Goal: Task Accomplishment & Management: Use online tool/utility

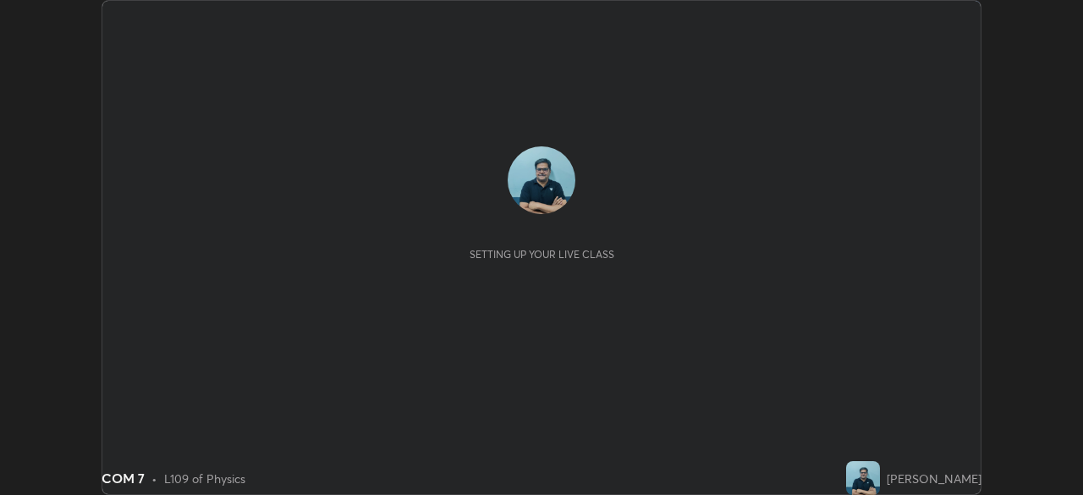
scroll to position [495, 1083]
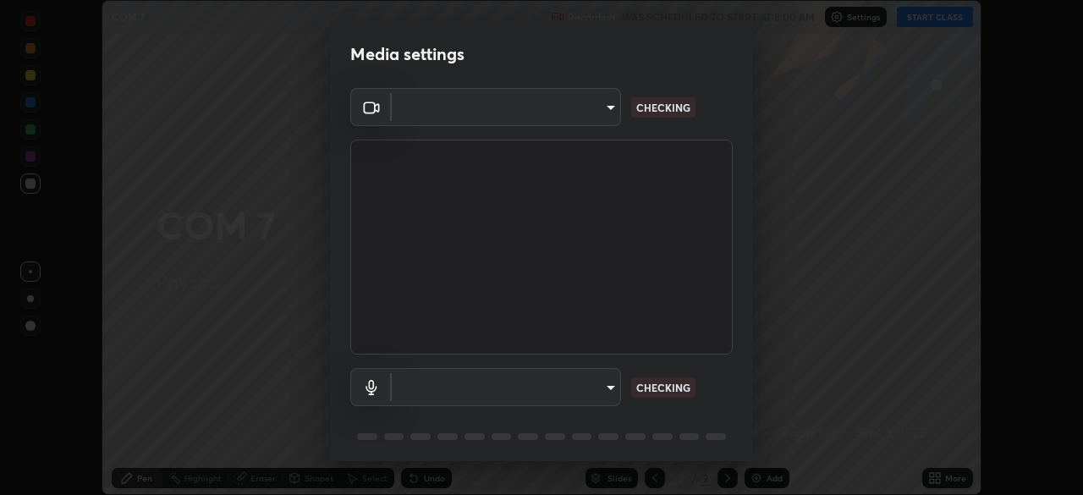
type input "ad6db9ec64aa91bb9d367053e8f3ae0092521a506c05523ccadca3fd020023ed"
type input "7b80235b4ebd2cfdcd00bebac1f1d889fd1e5e45b60eb60e9d309105b6515a8e"
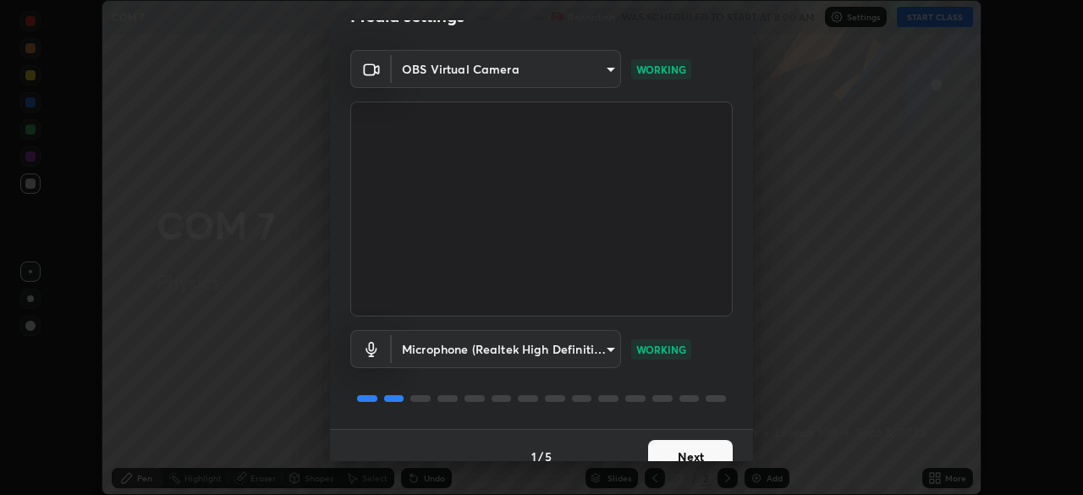
scroll to position [60, 0]
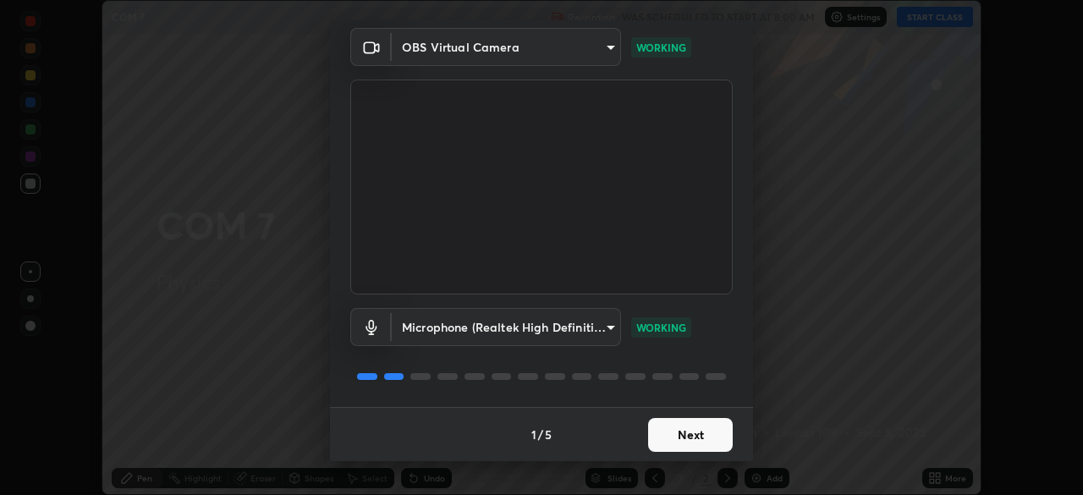
click at [703, 437] on button "Next" at bounding box center [690, 435] width 85 height 34
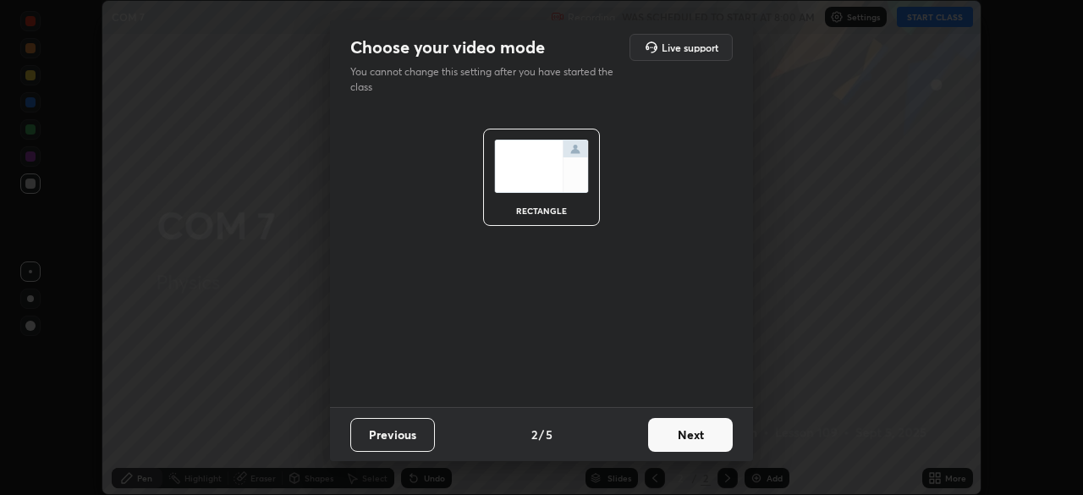
scroll to position [0, 0]
click at [703, 439] on button "Next" at bounding box center [690, 435] width 85 height 34
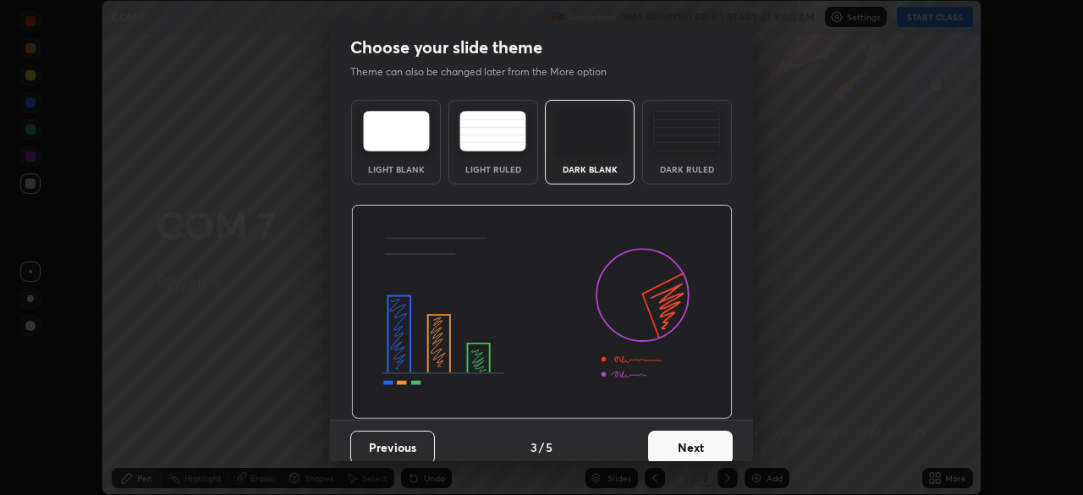
click at [704, 444] on button "Next" at bounding box center [690, 448] width 85 height 34
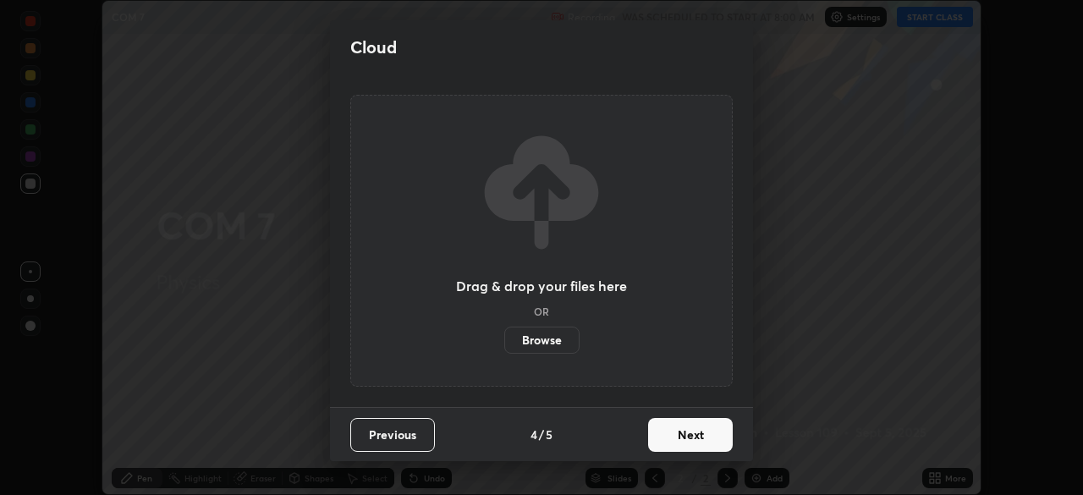
click at [707, 438] on button "Next" at bounding box center [690, 435] width 85 height 34
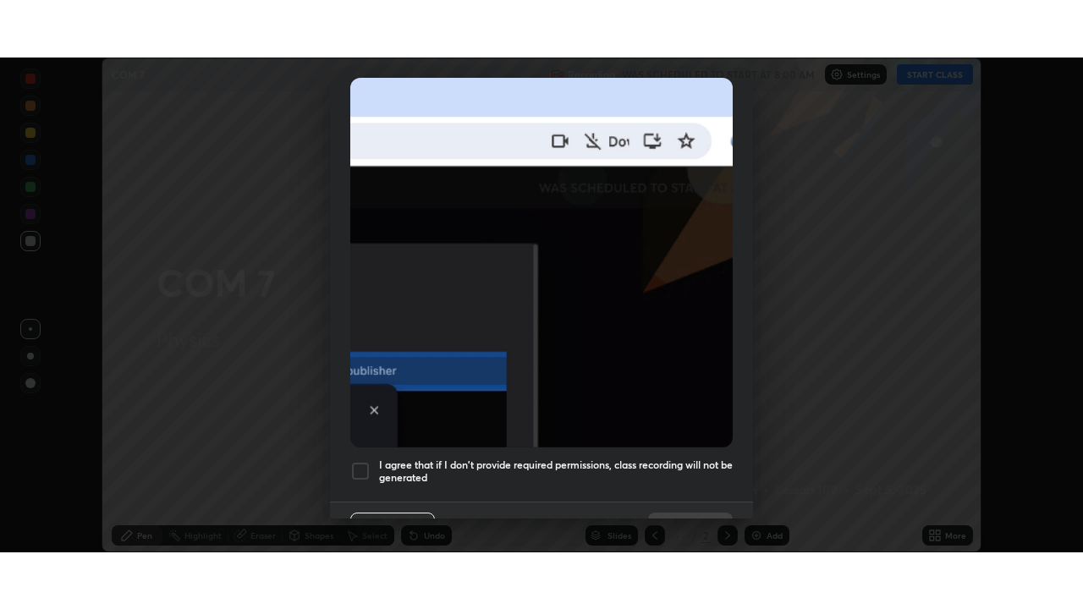
scroll to position [405, 0]
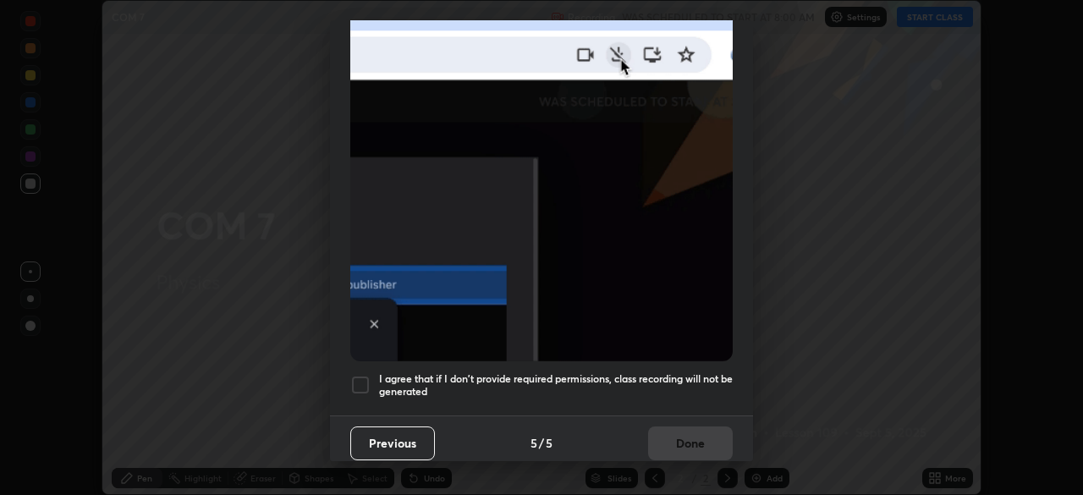
click at [363, 378] on div at bounding box center [360, 385] width 20 height 20
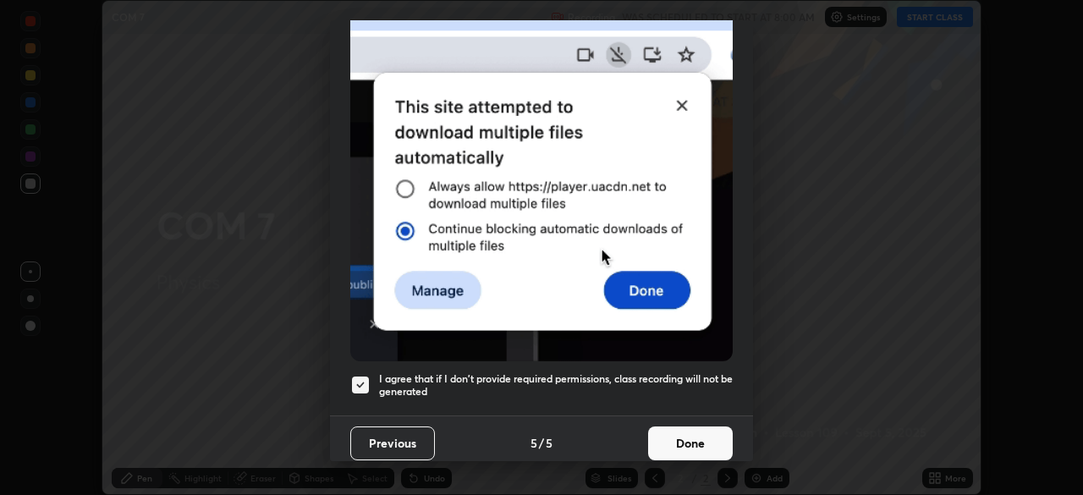
click at [692, 440] on button "Done" at bounding box center [690, 443] width 85 height 34
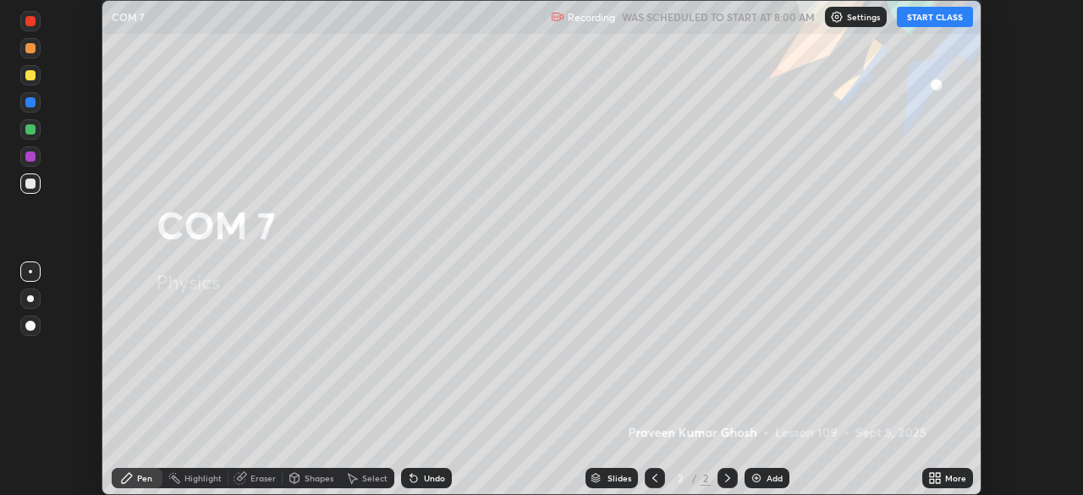
click at [934, 19] on button "START CLASS" at bounding box center [935, 17] width 76 height 20
click at [944, 477] on div "More" at bounding box center [947, 478] width 51 height 20
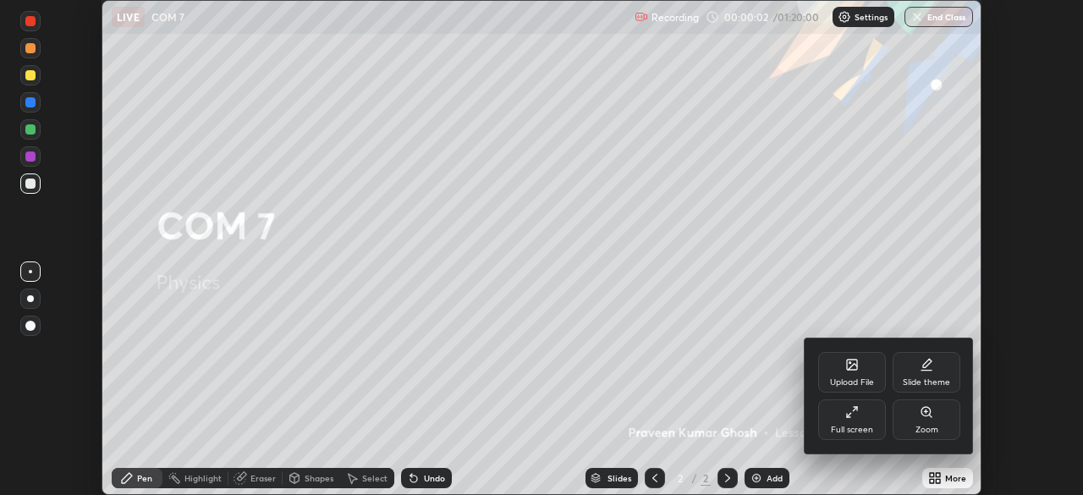
click at [861, 417] on div "Full screen" at bounding box center [852, 419] width 68 height 41
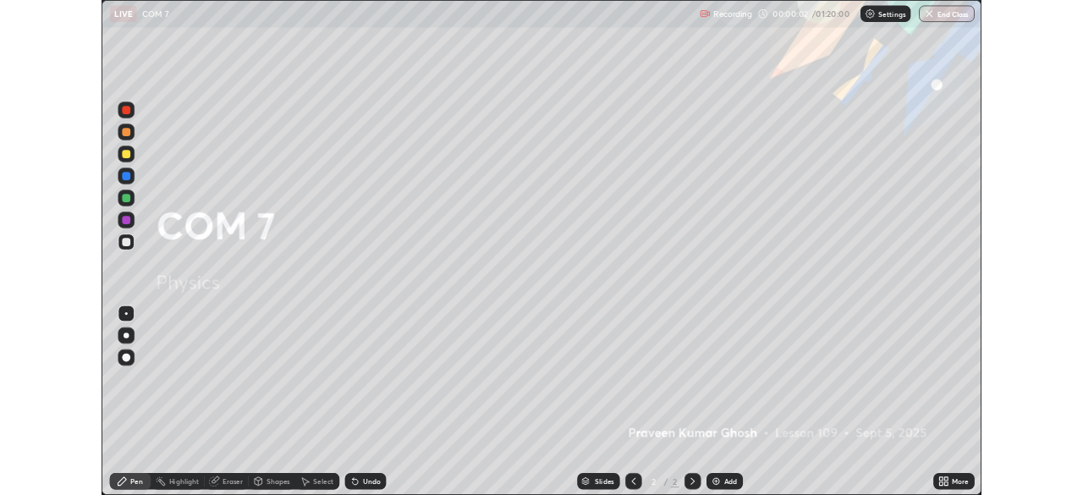
scroll to position [609, 1083]
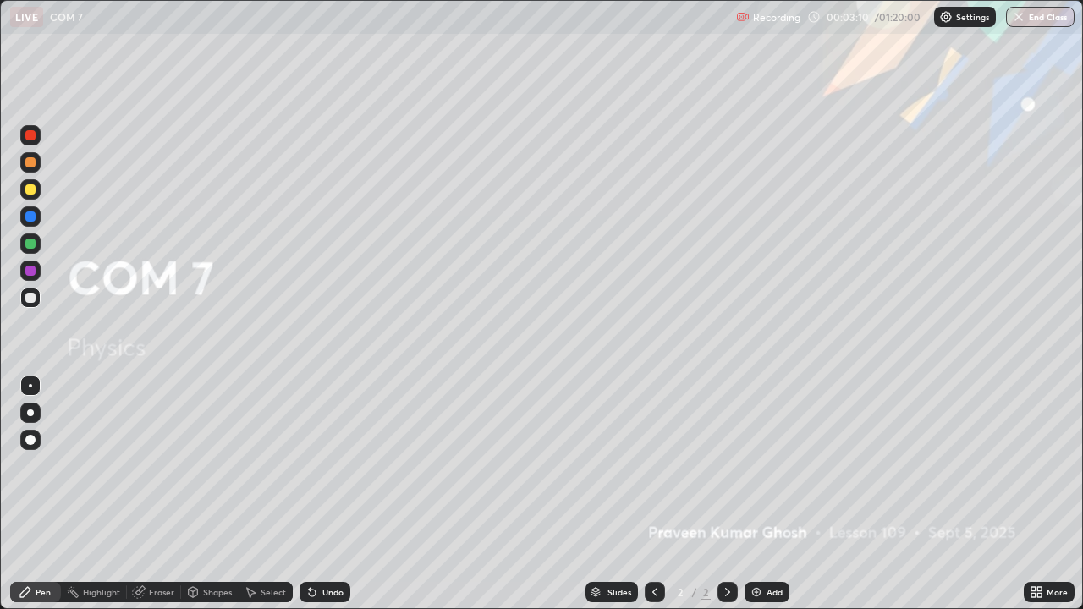
click at [767, 494] on div "Add" at bounding box center [775, 592] width 16 height 8
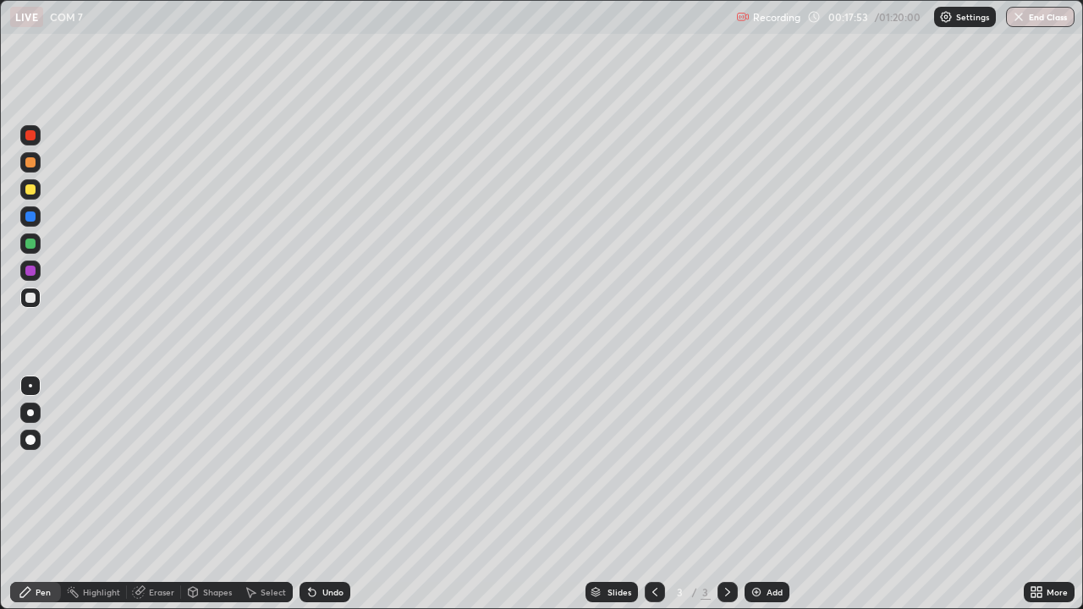
click at [270, 494] on div "Select" at bounding box center [273, 592] width 25 height 8
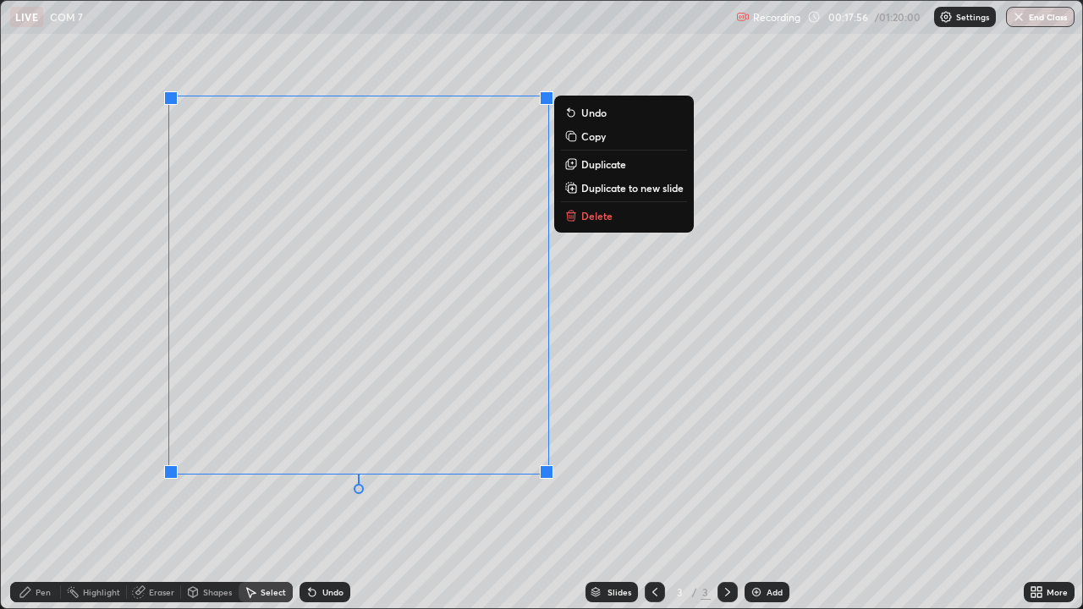
click at [594, 216] on p "Delete" at bounding box center [596, 216] width 31 height 14
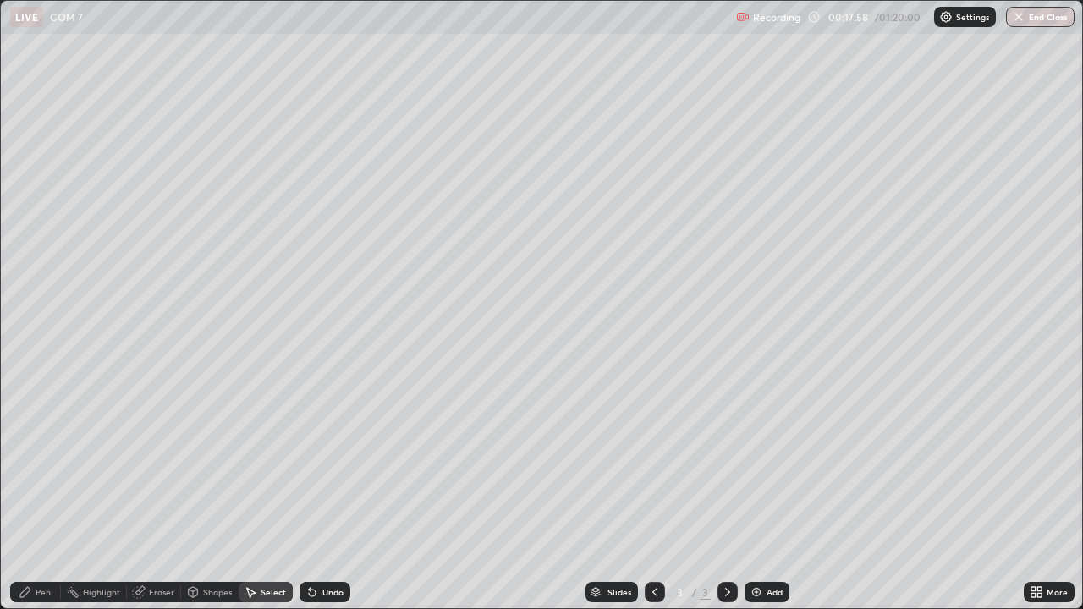
click at [49, 494] on div "Pen" at bounding box center [43, 592] width 15 height 8
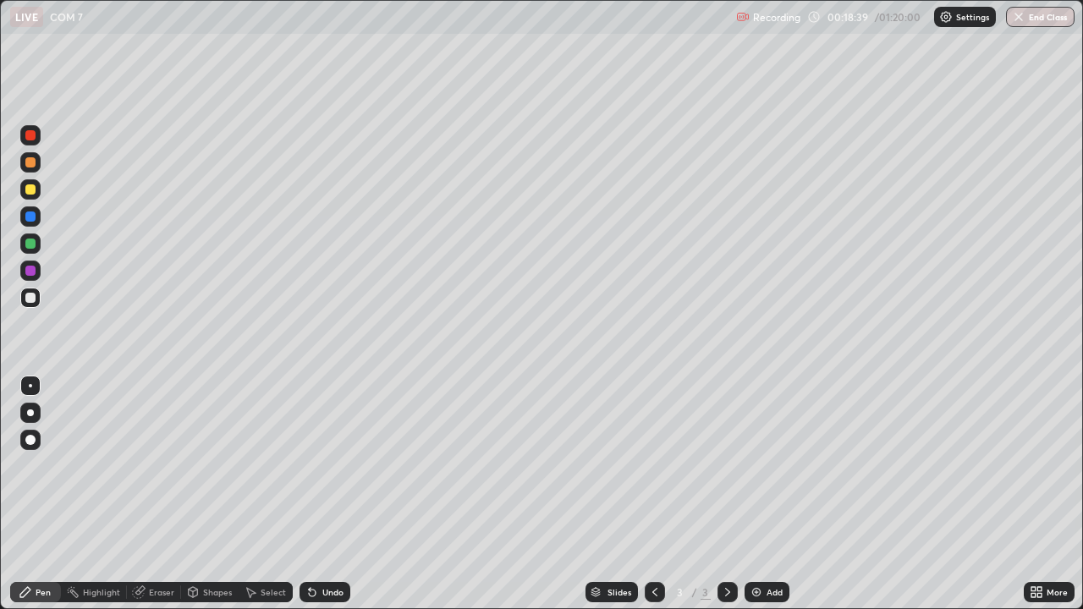
click at [333, 494] on div "Undo" at bounding box center [332, 592] width 21 height 8
click at [161, 494] on div "Eraser" at bounding box center [161, 592] width 25 height 8
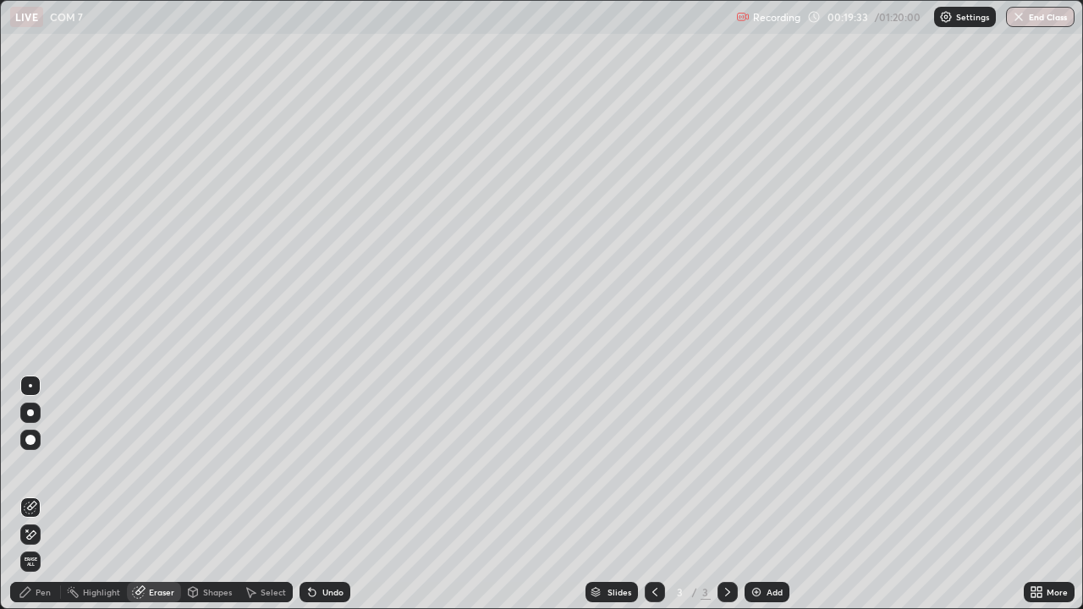
click at [43, 494] on div "Pen" at bounding box center [43, 592] width 15 height 8
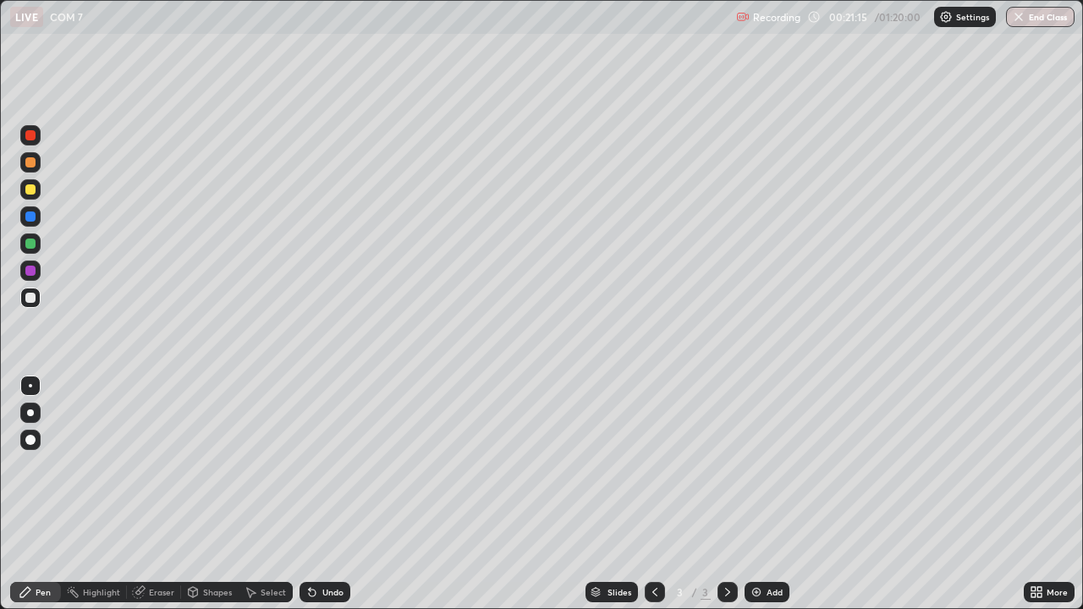
click at [770, 494] on div "Add" at bounding box center [775, 592] width 16 height 8
click at [33, 191] on div at bounding box center [30, 189] width 10 height 10
click at [773, 494] on div "Add" at bounding box center [775, 592] width 16 height 8
click at [31, 298] on div at bounding box center [30, 298] width 10 height 10
click at [30, 189] on div at bounding box center [30, 189] width 10 height 10
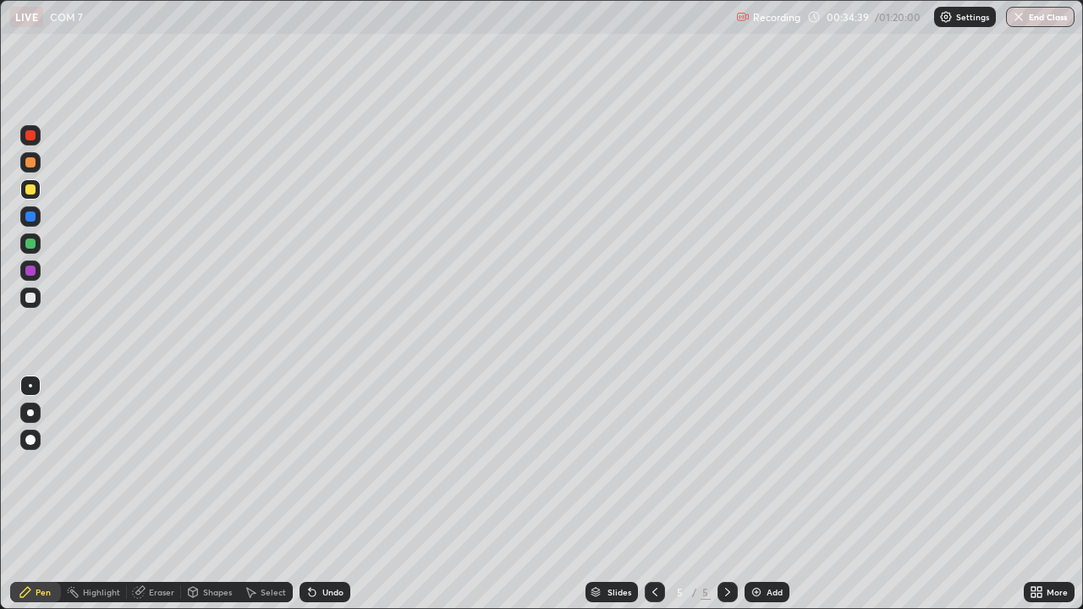
click at [32, 240] on div at bounding box center [30, 244] width 10 height 10
click at [150, 494] on div "Eraser" at bounding box center [161, 592] width 25 height 8
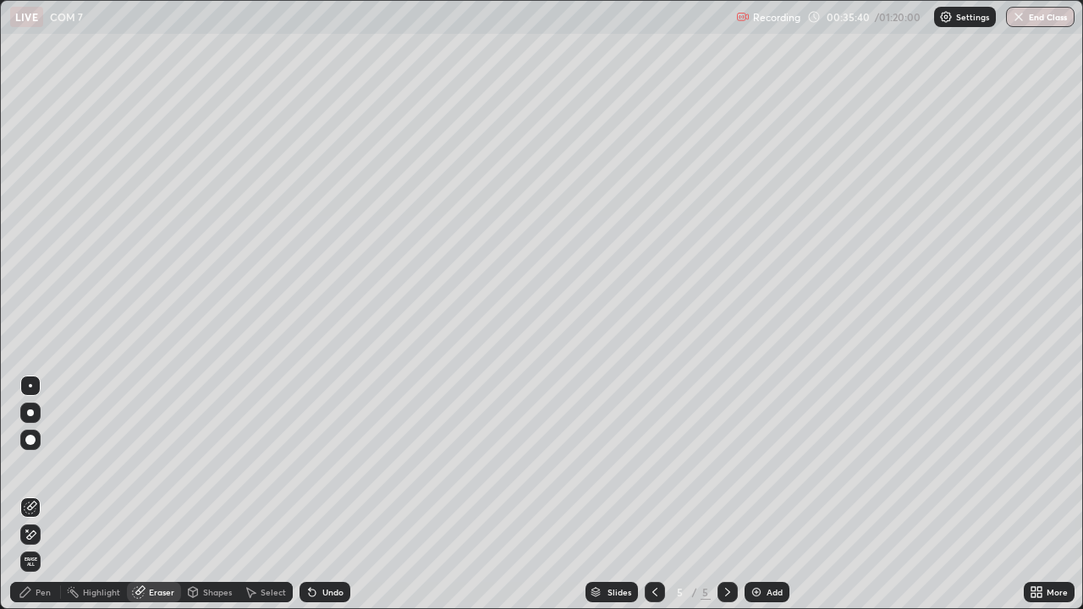
click at [41, 494] on div "Pen" at bounding box center [43, 592] width 15 height 8
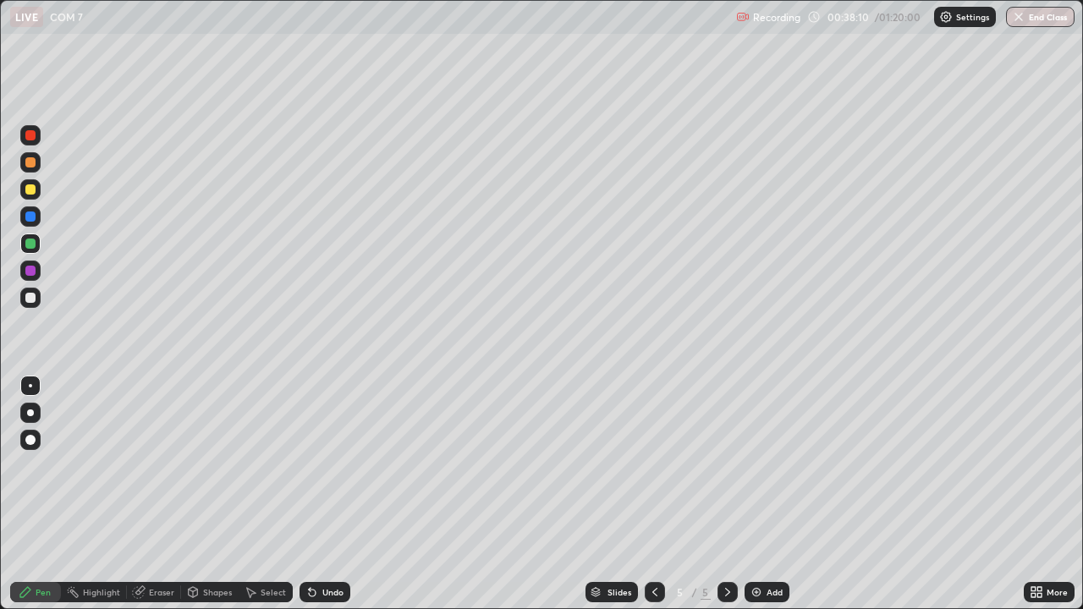
click at [30, 219] on div at bounding box center [30, 217] width 10 height 10
click at [32, 133] on div at bounding box center [30, 135] width 10 height 10
click at [764, 494] on div "Add" at bounding box center [767, 592] width 45 height 20
click at [25, 298] on div at bounding box center [30, 298] width 10 height 10
click at [772, 494] on div "Add" at bounding box center [775, 592] width 16 height 8
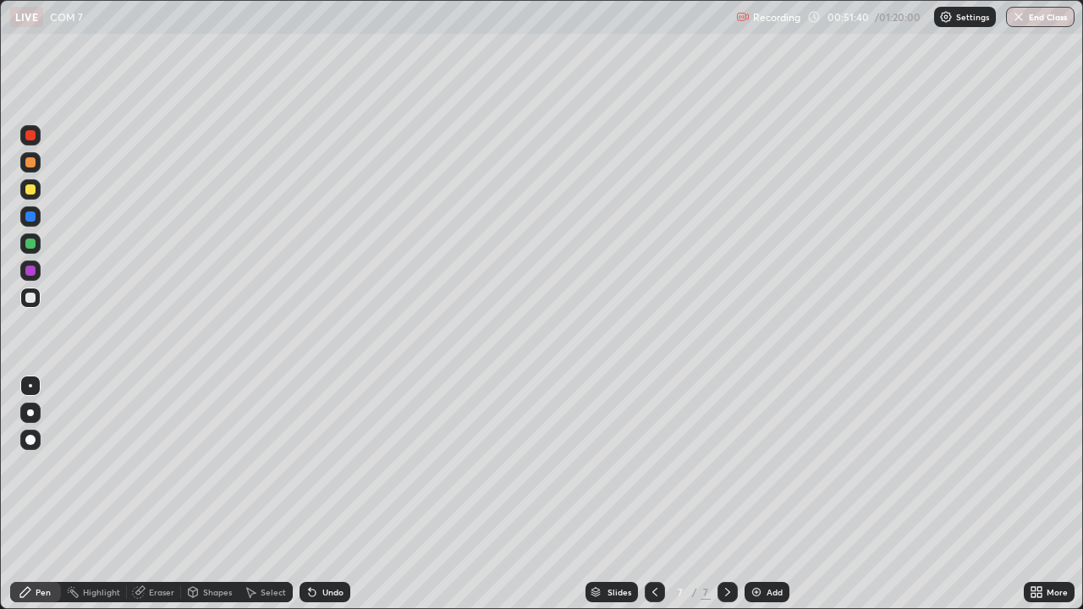
click at [165, 494] on div "Eraser" at bounding box center [161, 592] width 25 height 8
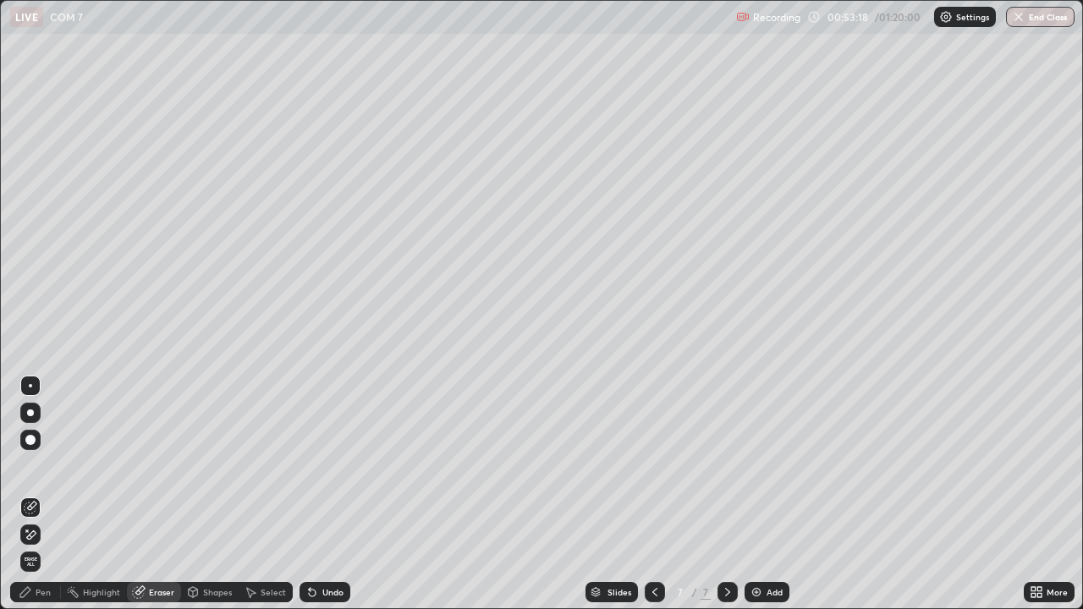
click at [170, 494] on div "Eraser" at bounding box center [161, 592] width 25 height 8
click at [49, 494] on div "Pen" at bounding box center [35, 592] width 51 height 20
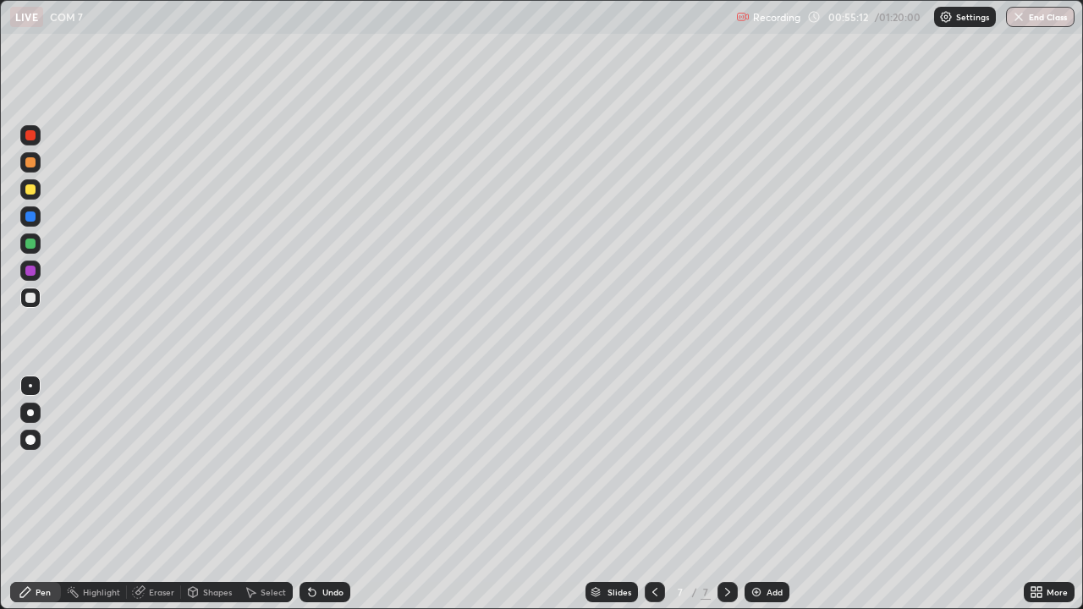
click at [30, 245] on div at bounding box center [30, 244] width 10 height 10
click at [162, 494] on div "Eraser" at bounding box center [161, 592] width 25 height 8
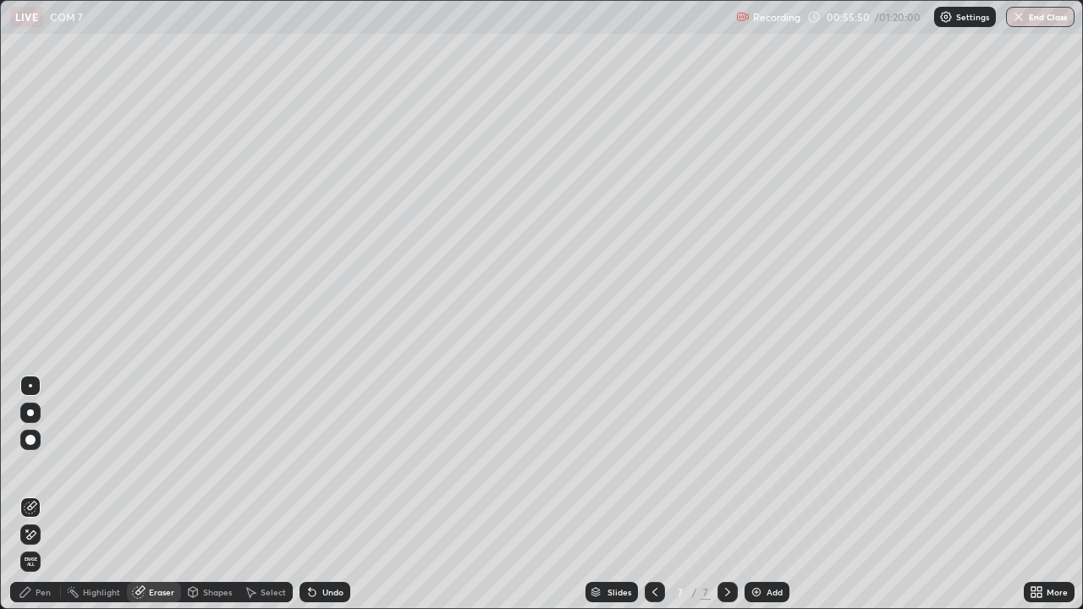
click at [59, 494] on div "Pen" at bounding box center [35, 592] width 51 height 20
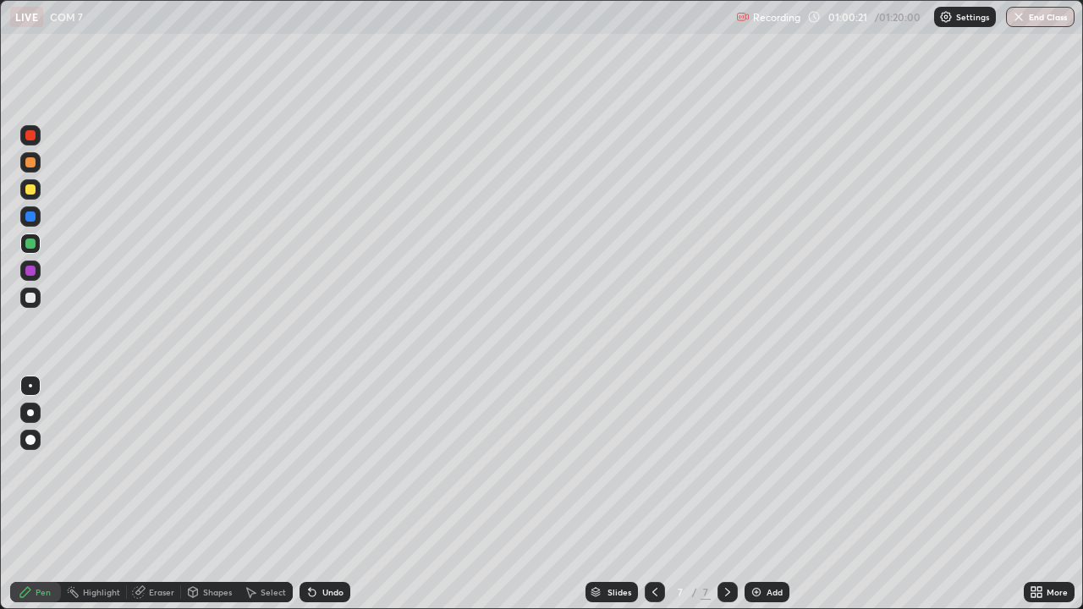
click at [28, 191] on div at bounding box center [30, 189] width 10 height 10
click at [160, 494] on div "Eraser" at bounding box center [161, 592] width 25 height 8
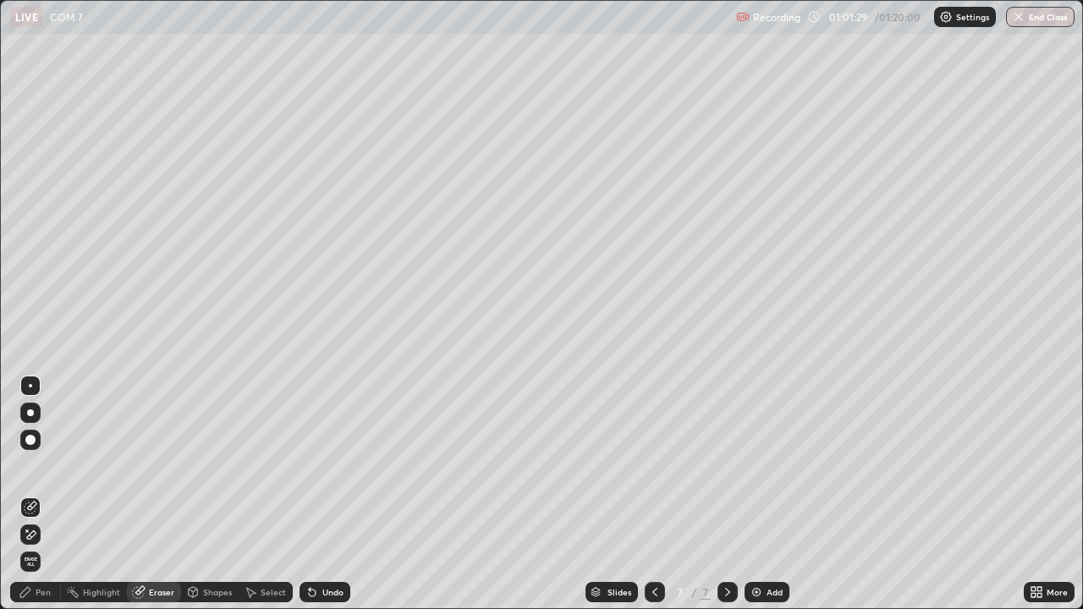
click at [41, 494] on div "Pen" at bounding box center [43, 592] width 15 height 8
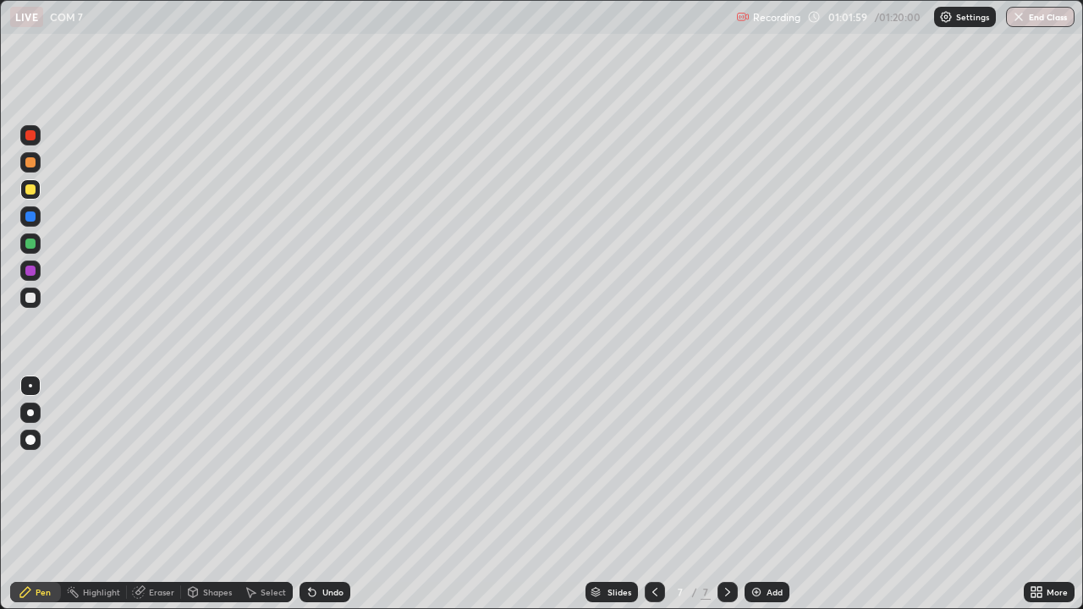
click at [31, 162] on div at bounding box center [30, 162] width 10 height 10
click at [770, 494] on div "Add" at bounding box center [775, 592] width 16 height 8
click at [31, 302] on div at bounding box center [30, 298] width 10 height 10
click at [1048, 13] on button "End Class" at bounding box center [1040, 17] width 69 height 20
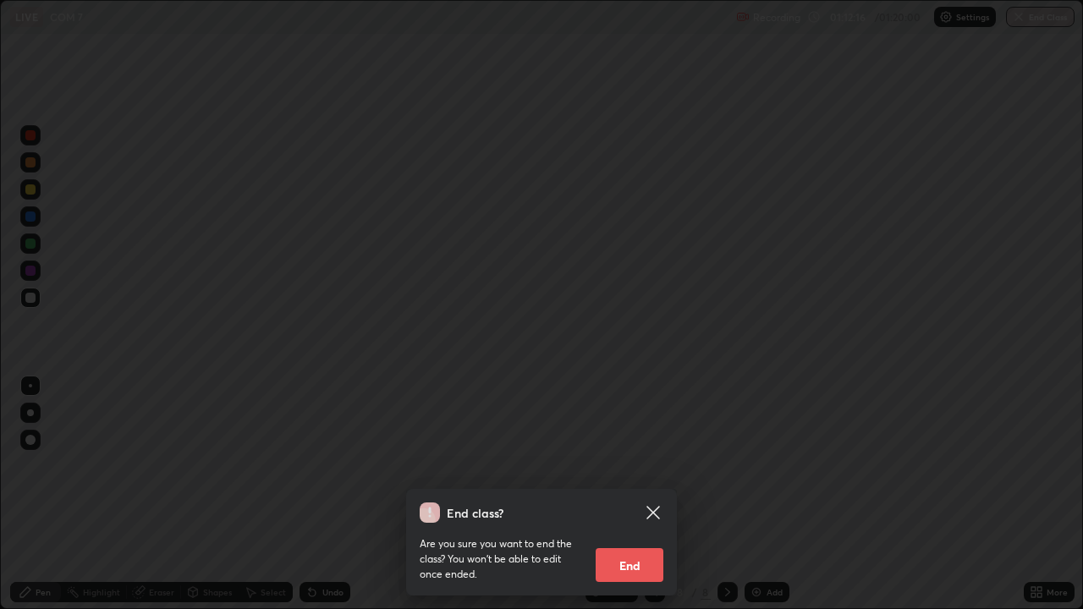
click at [630, 494] on button "End" at bounding box center [630, 565] width 68 height 34
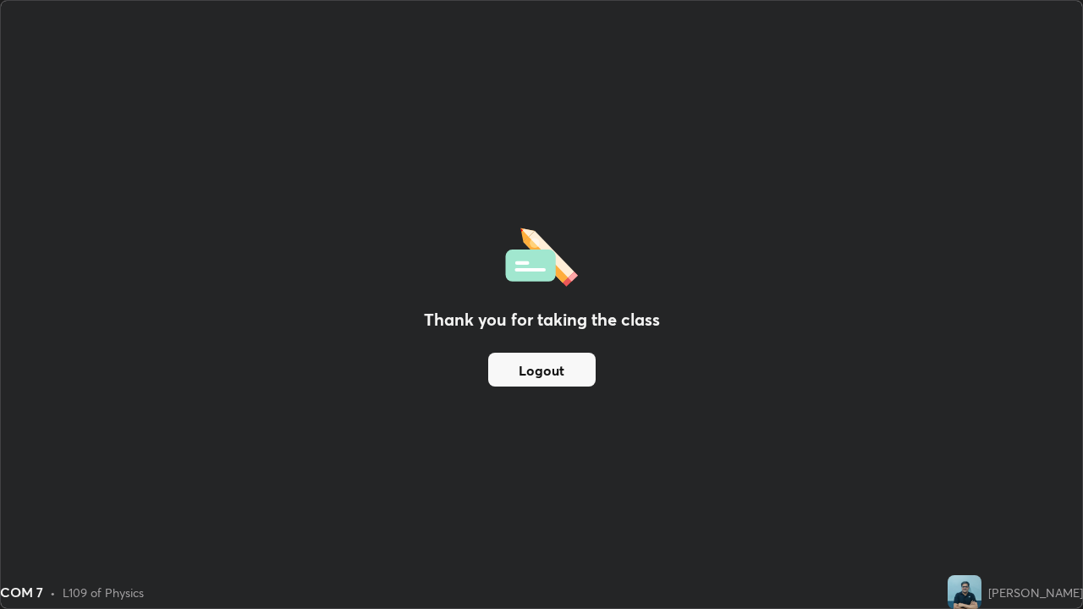
click at [552, 372] on button "Logout" at bounding box center [541, 370] width 107 height 34
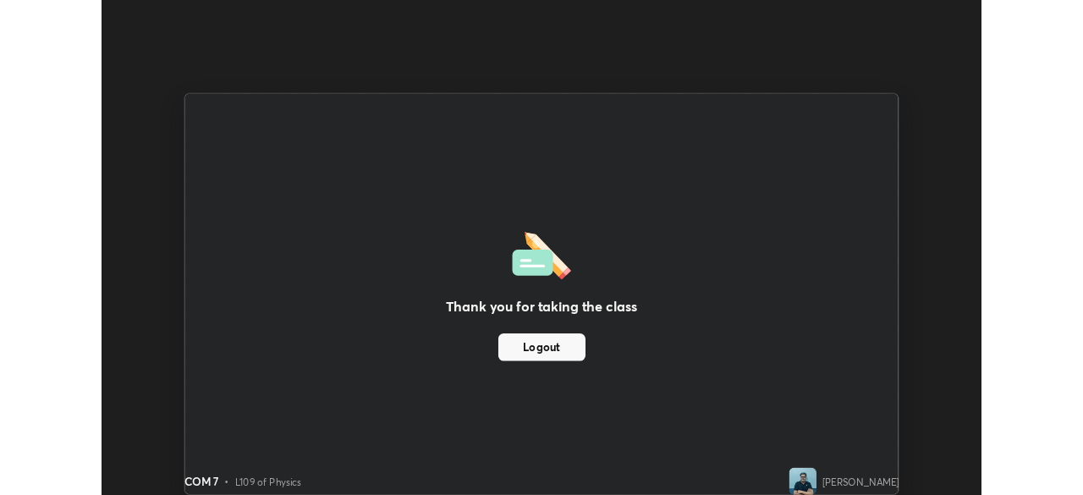
scroll to position [84125, 83537]
